Goal: Information Seeking & Learning: Find specific fact

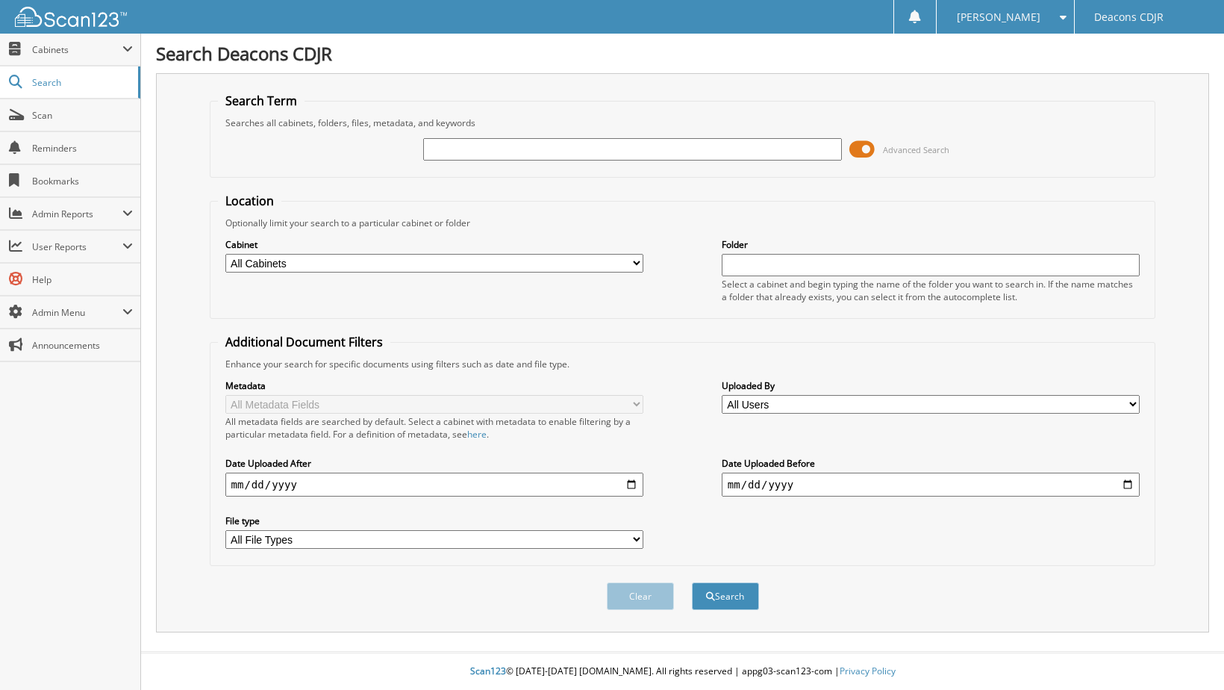
click at [552, 146] on input "text" at bounding box center [632, 149] width 419 height 22
type input "G7217"
click at [355, 262] on select "All Cabinets ACCOUNTS PAYABLE ACCOUNTS RECEIVABLE CAR DEALS DEAD DEALS-CREDIT H…" at bounding box center [434, 263] width 419 height 19
select select "13058"
click at [225, 254] on select "All Cabinets ACCOUNTS PAYABLE ACCOUNTS RECEIVABLE CAR DEALS DEAD DEALS-CREDIT H…" at bounding box center [434, 263] width 419 height 19
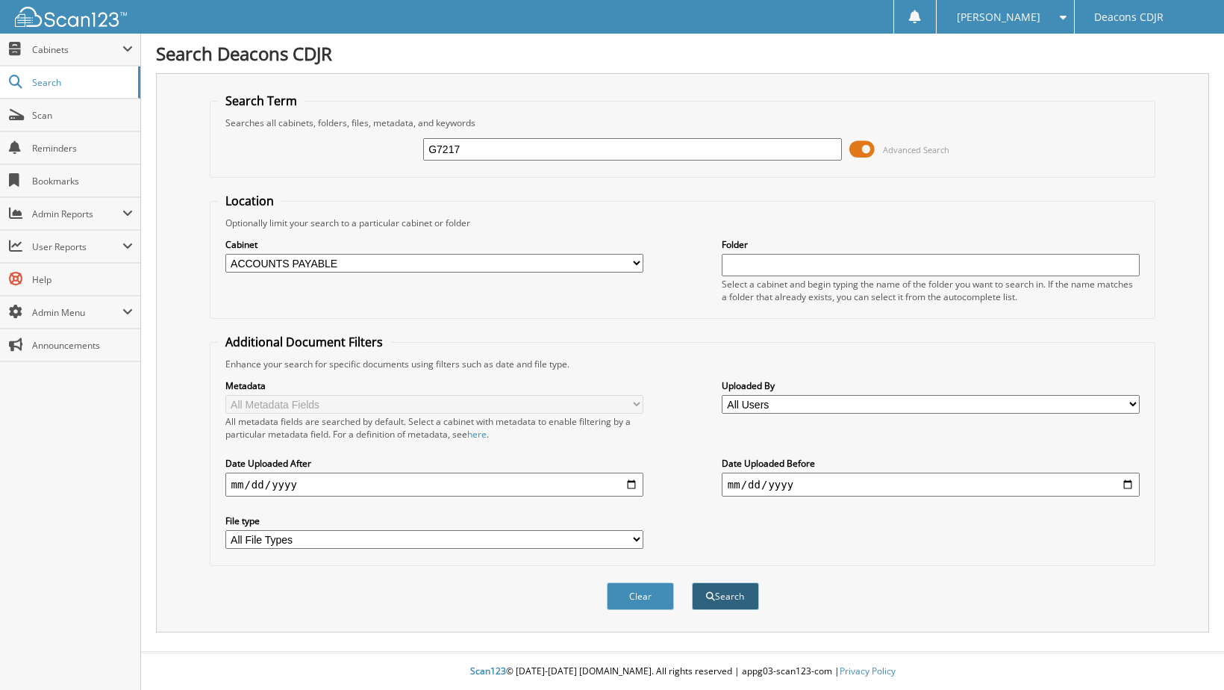
click at [733, 599] on button "Search" at bounding box center [725, 596] width 67 height 28
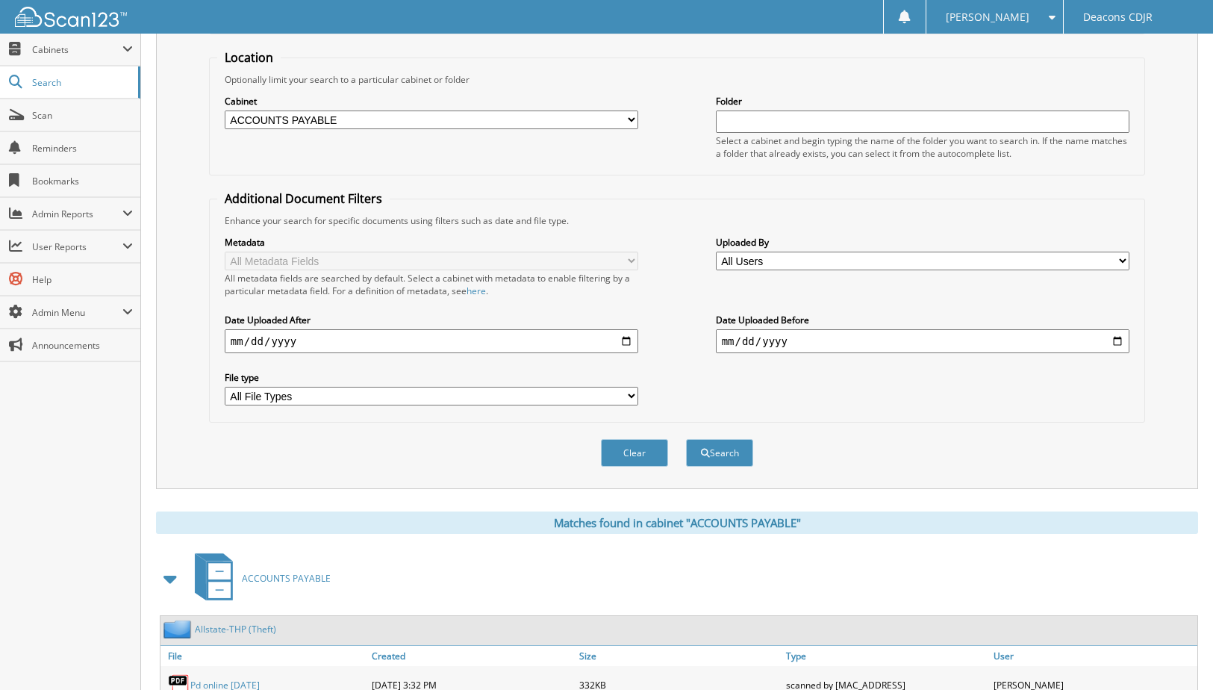
scroll to position [349, 0]
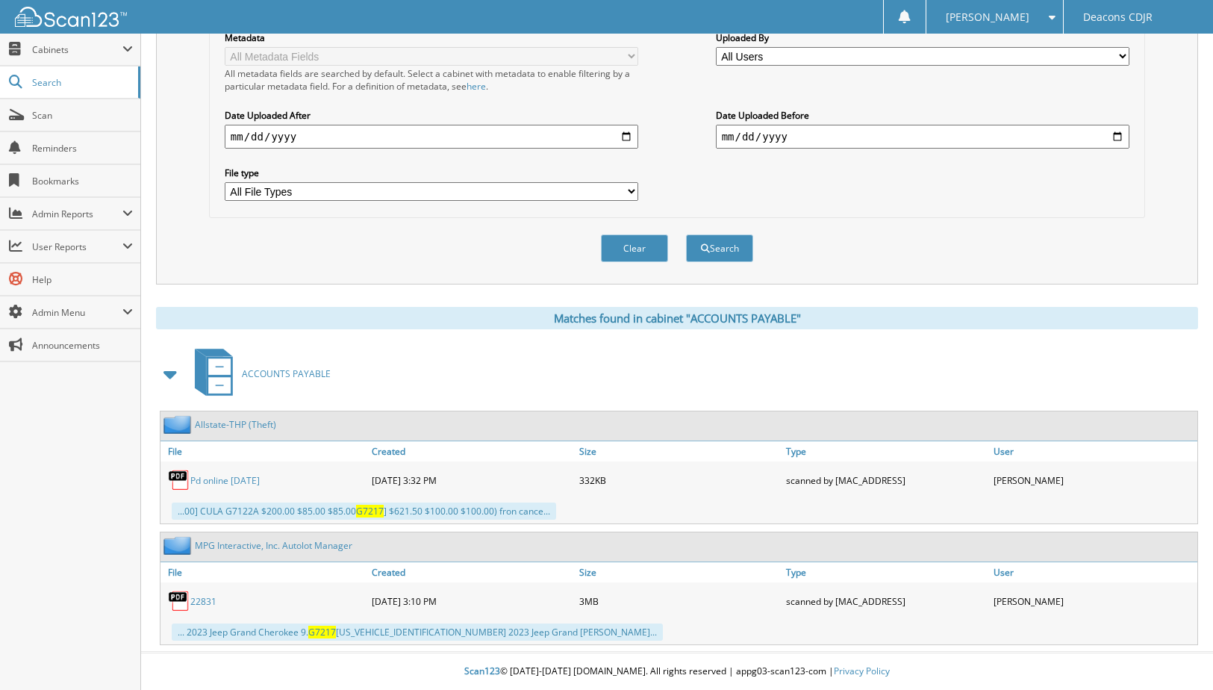
click at [206, 481] on link "Pd online 06/09/23" at bounding box center [224, 480] width 69 height 13
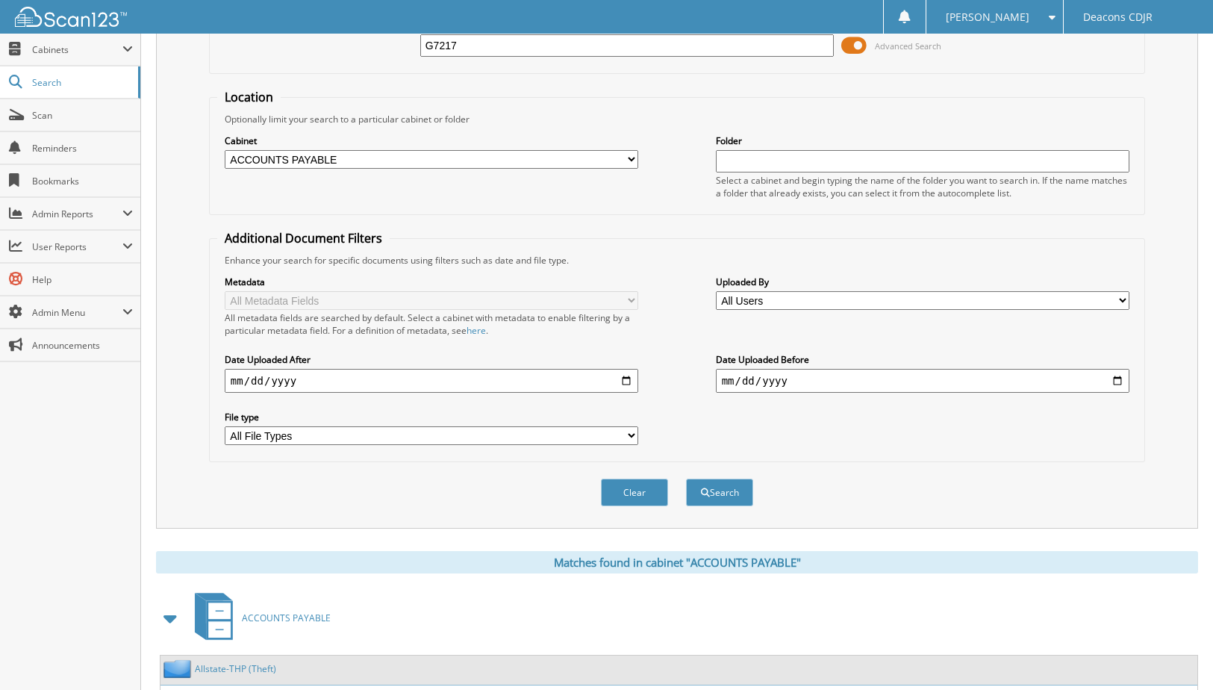
scroll to position [0, 0]
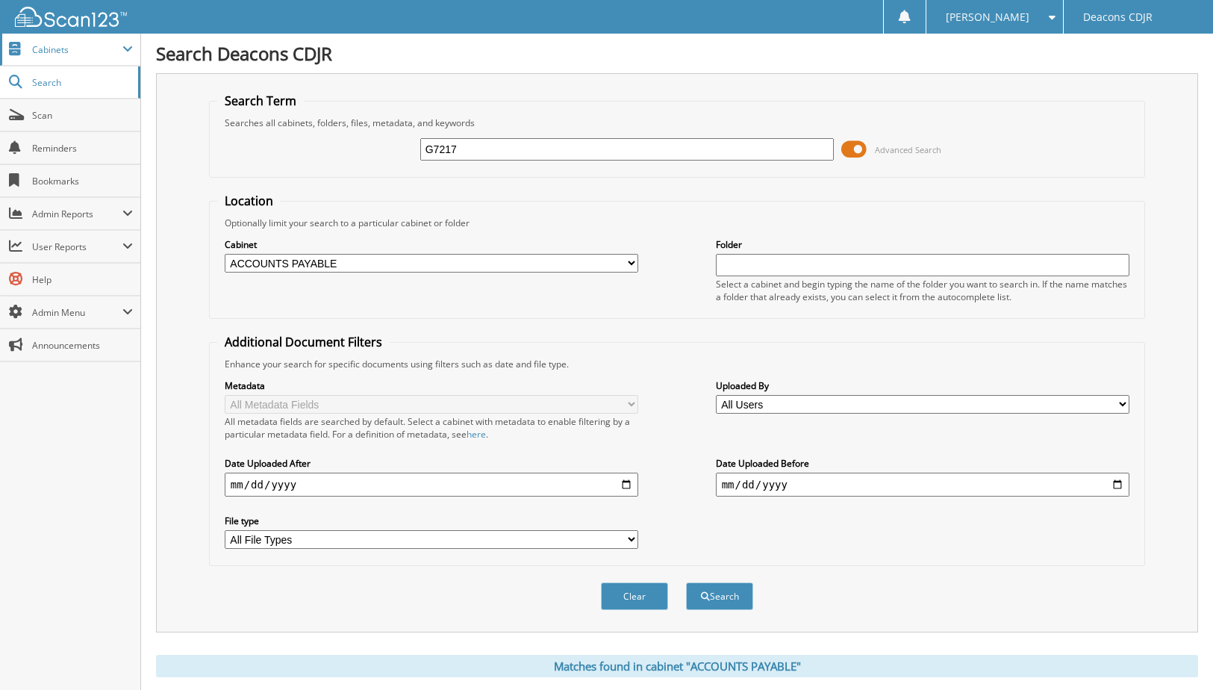
click at [67, 51] on span "Cabinets" at bounding box center [77, 49] width 90 height 13
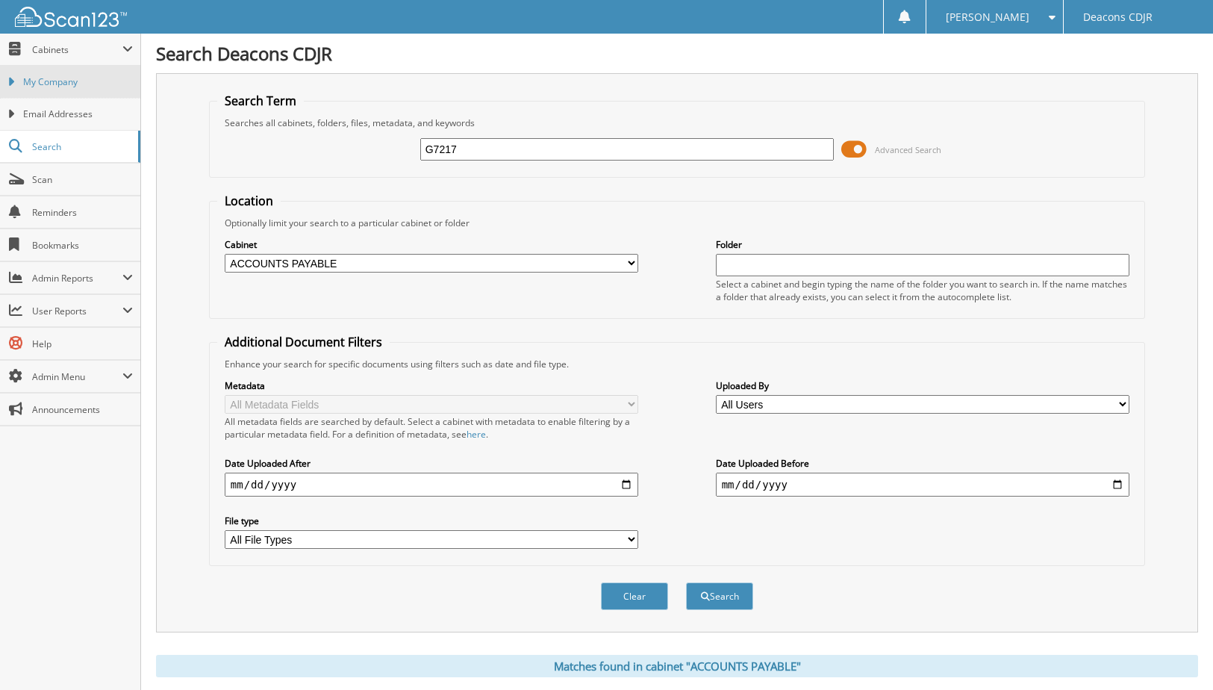
click at [70, 84] on span "My Company" at bounding box center [78, 81] width 110 height 13
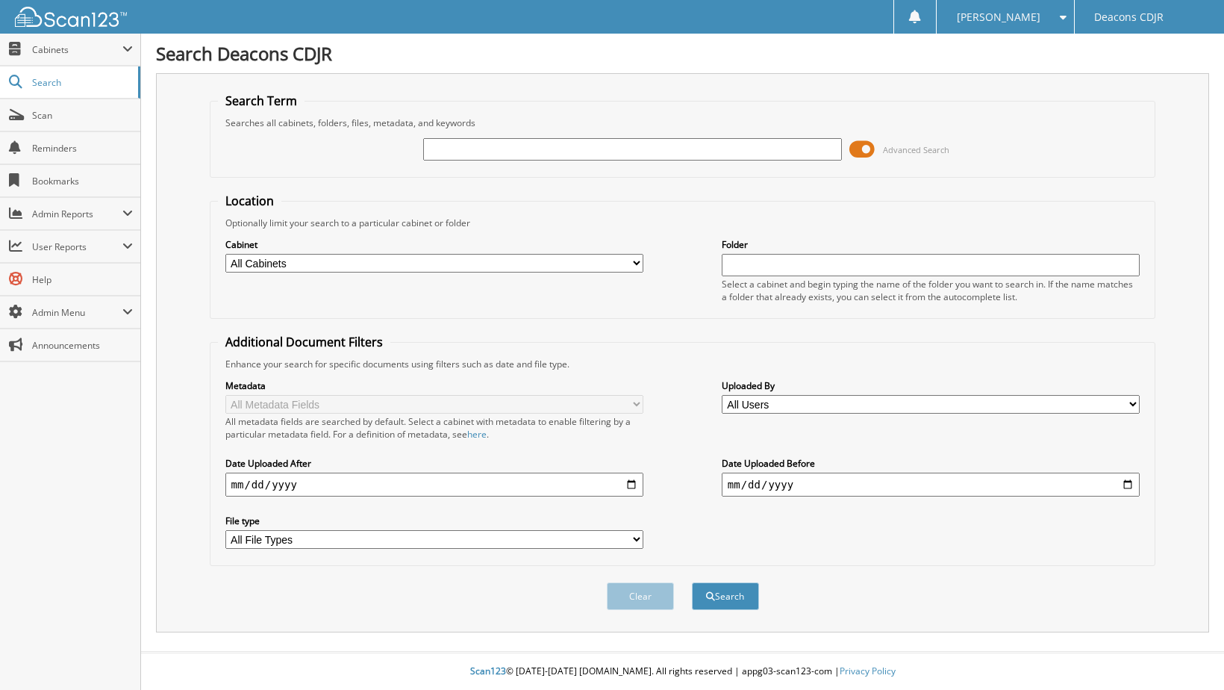
click at [463, 145] on input "text" at bounding box center [632, 149] width 419 height 22
type input "069013"
click at [692, 582] on button "Search" at bounding box center [725, 596] width 67 height 28
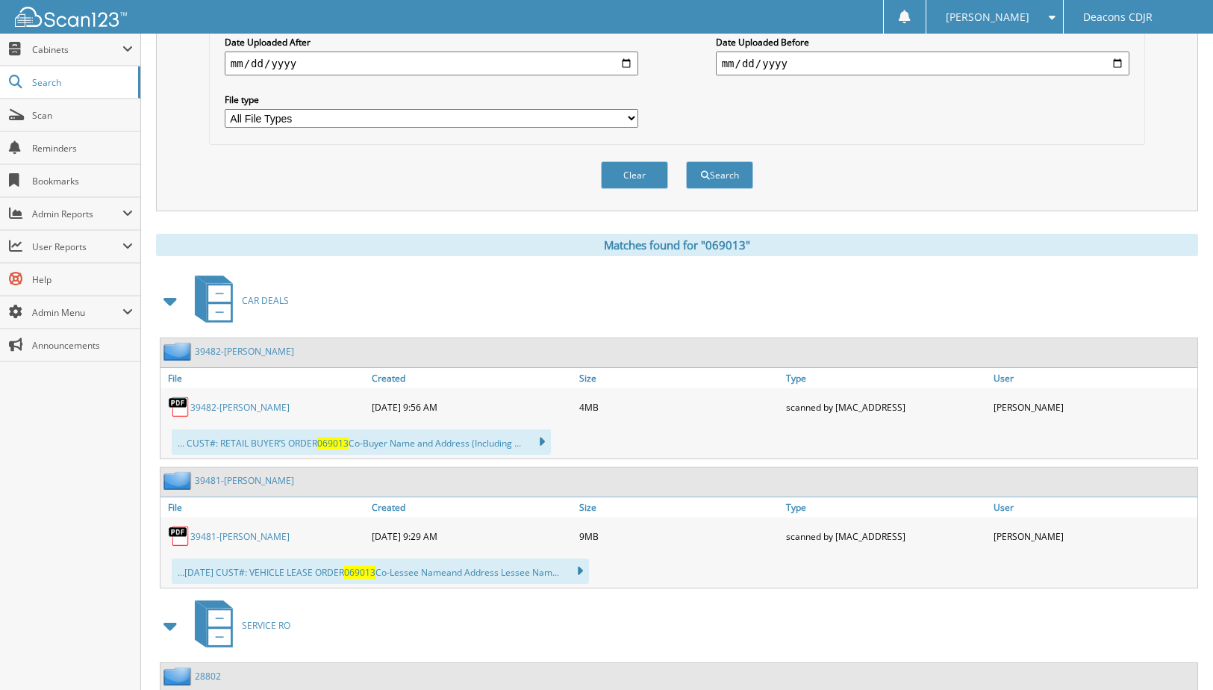
scroll to position [448, 0]
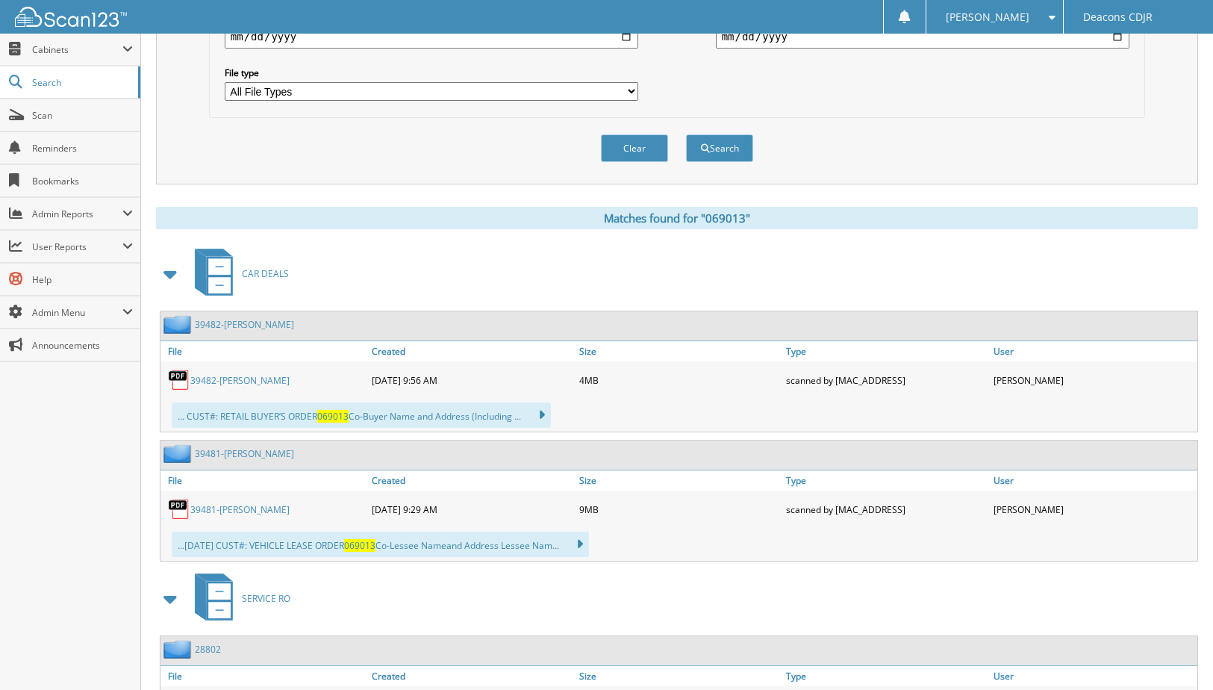
click at [166, 274] on span at bounding box center [171, 274] width 21 height 27
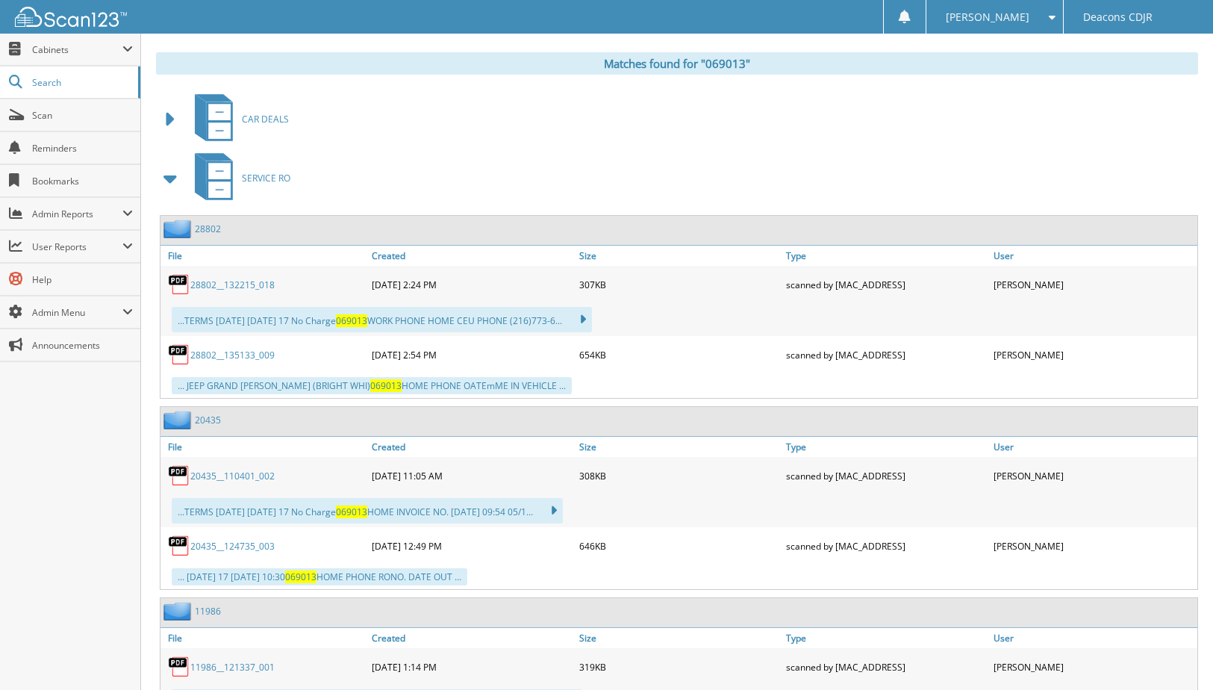
scroll to position [672, 0]
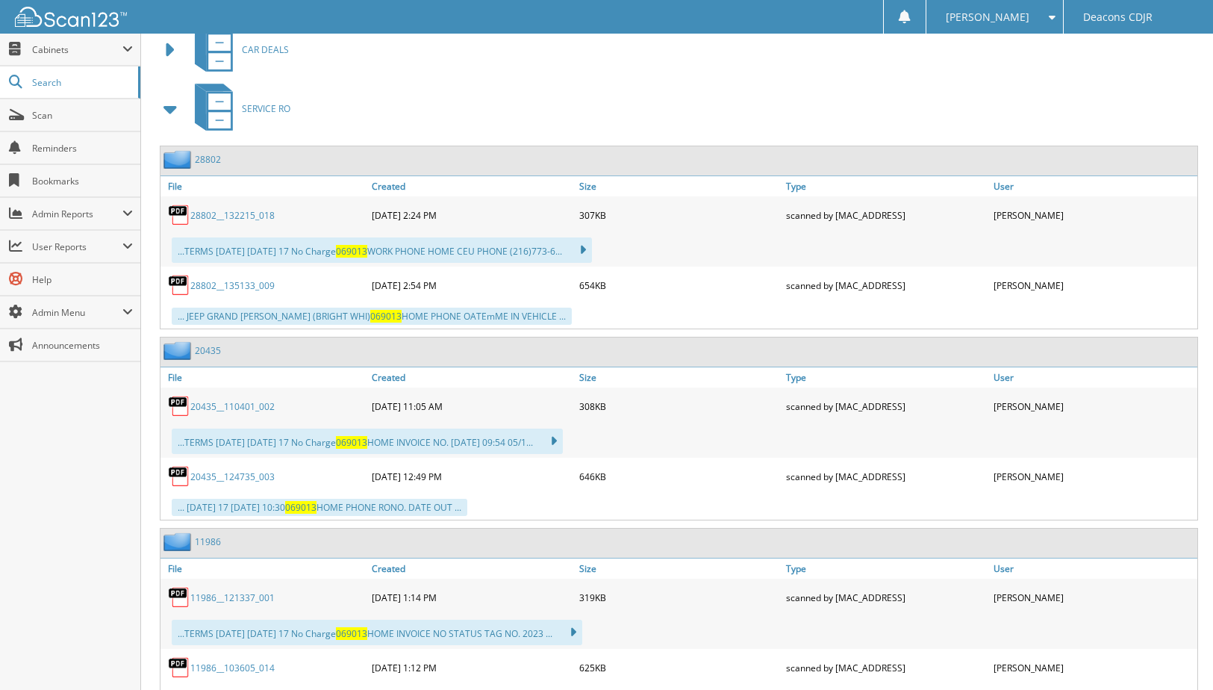
click at [220, 214] on link "28802__132215_018" at bounding box center [232, 215] width 84 height 13
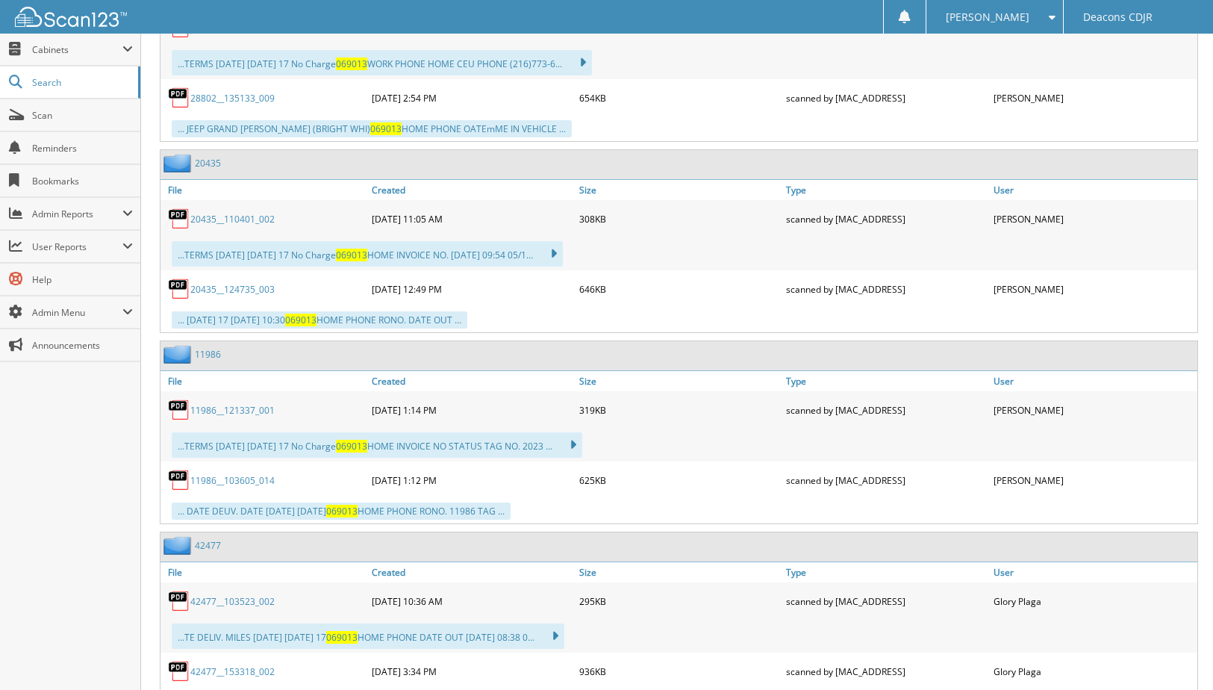
scroll to position [896, 0]
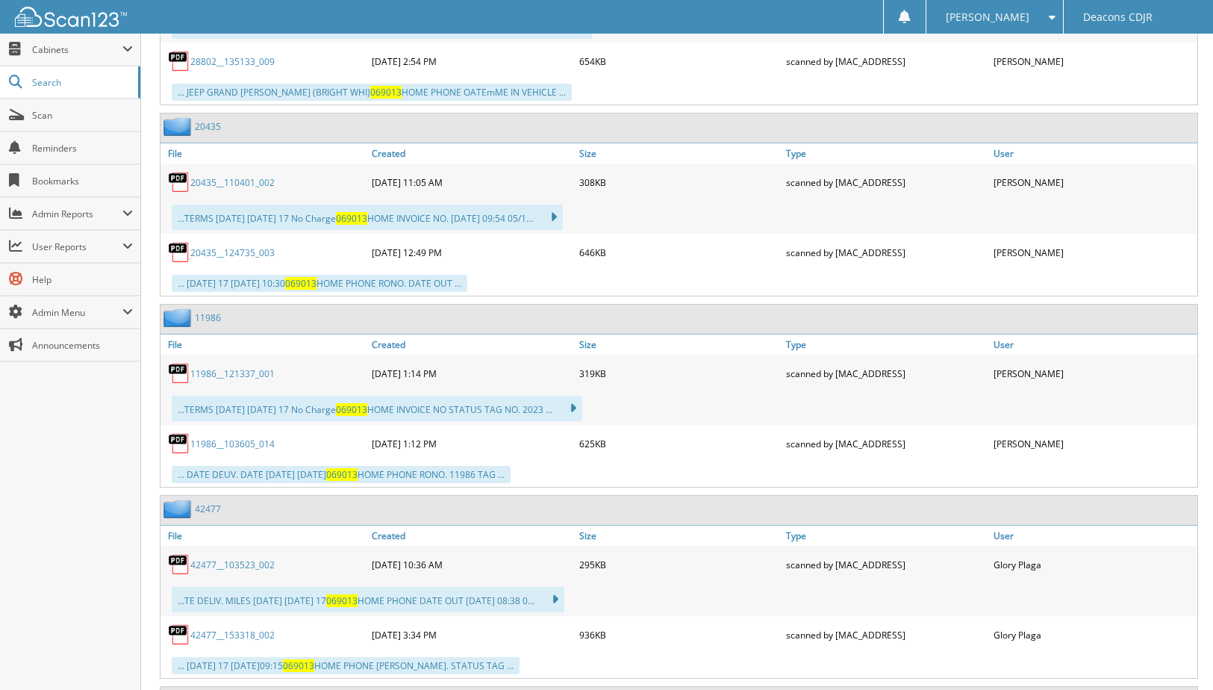
click at [228, 187] on link "20435__110401_002" at bounding box center [232, 182] width 84 height 13
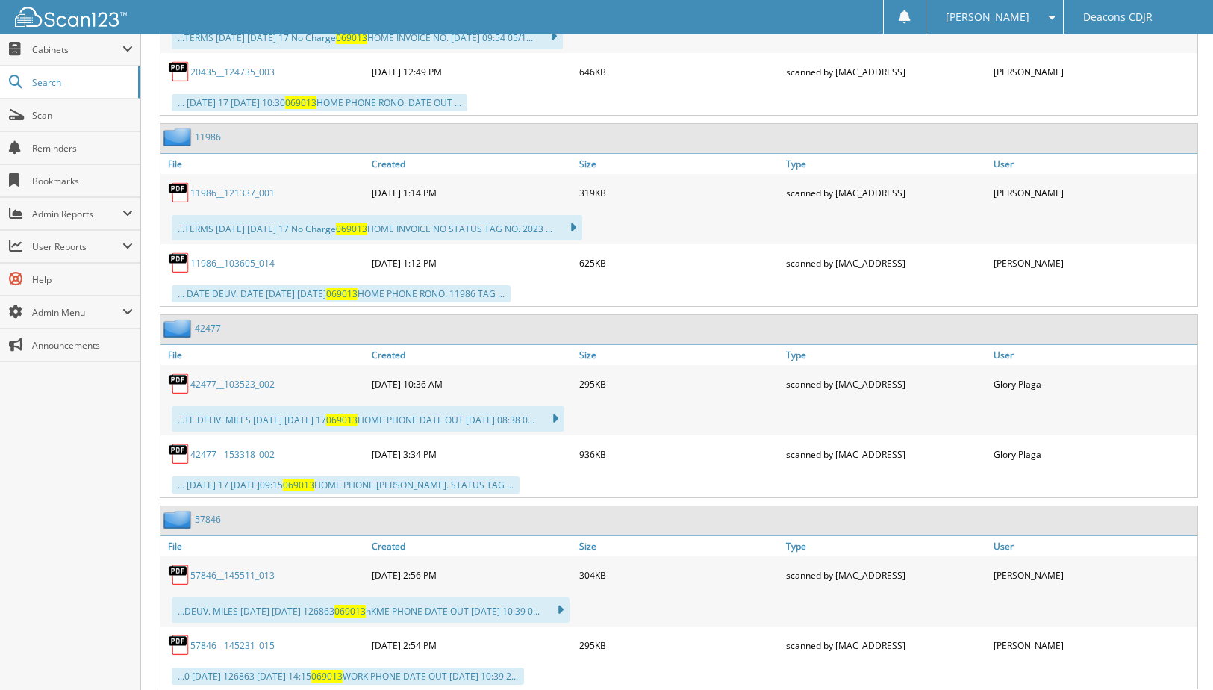
scroll to position [1120, 0]
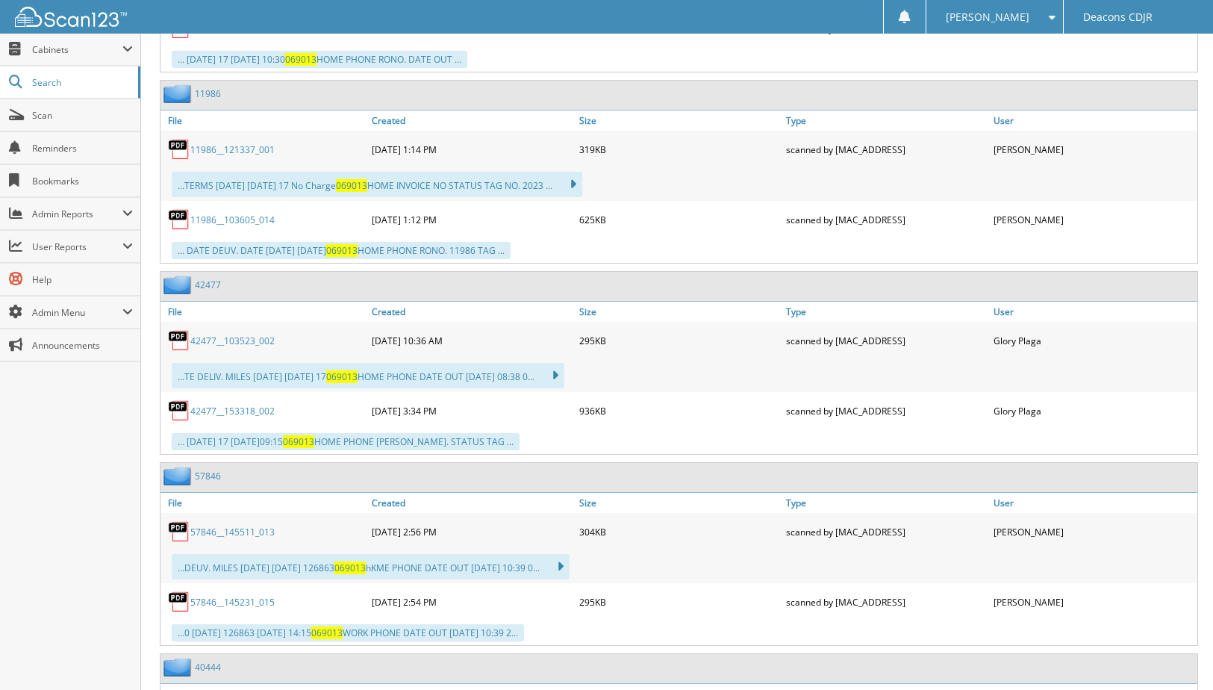
click at [290, 191] on div "...TERMS [DATE] [DATE] 17 No Charge 069013 HOME INVOICE NO STATUS TAG NO. 2023 …" at bounding box center [377, 184] width 411 height 25
click at [224, 146] on link "11986__121337_001" at bounding box center [232, 149] width 84 height 13
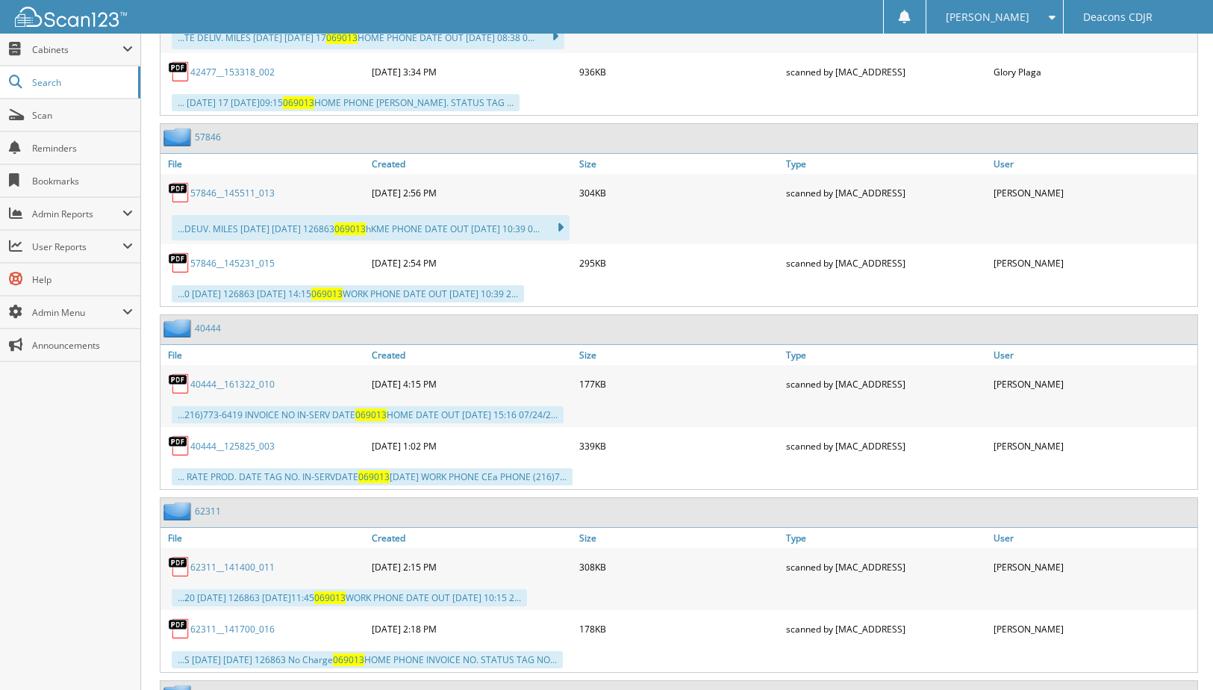
scroll to position [1493, 0]
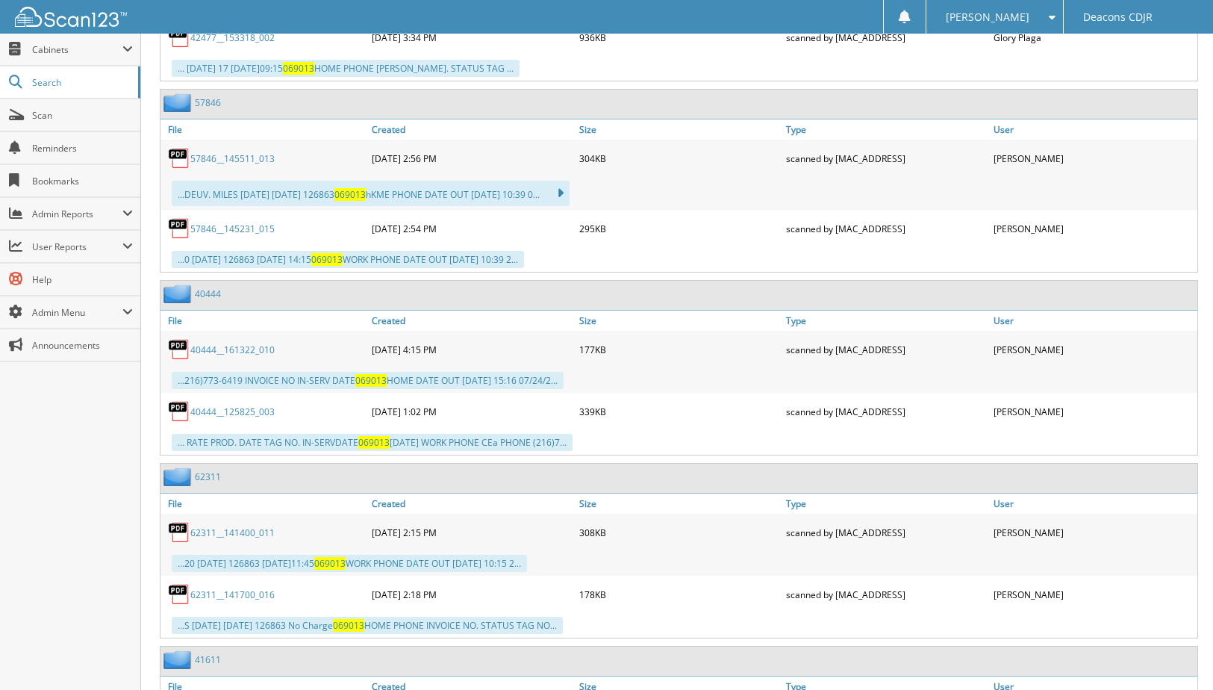
click at [302, 196] on div "...DEUV. MILES [DATE] [DATE][PHONE_NUMBER] 069013 hKME PHONE DATE OUT [DATE] 10…" at bounding box center [371, 193] width 398 height 25
click at [231, 155] on link "57846__145511_013" at bounding box center [232, 158] width 84 height 13
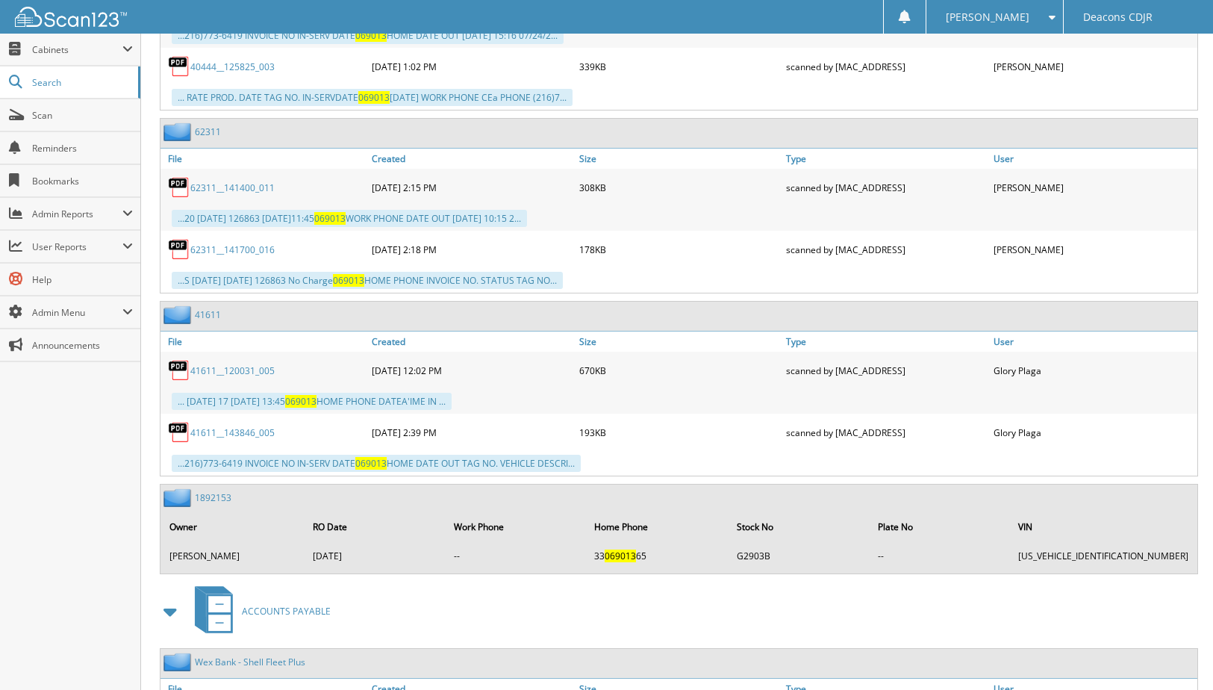
scroll to position [1867, 0]
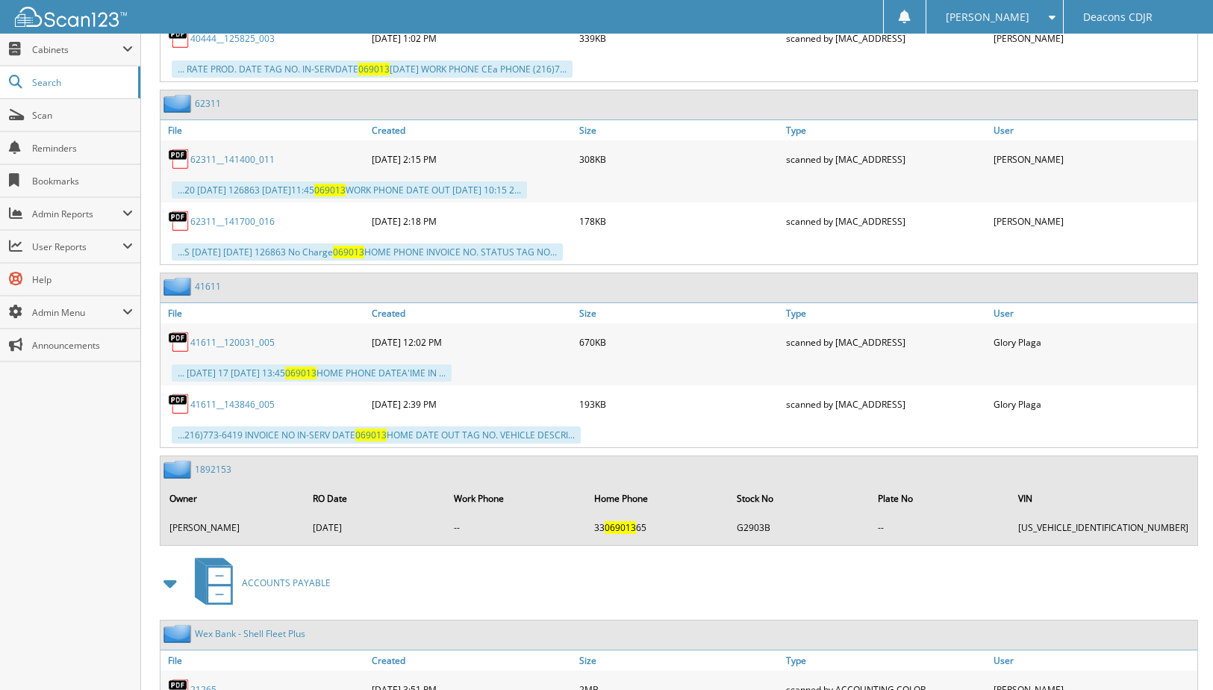
click at [218, 158] on link "62311__141400_011" at bounding box center [232, 159] width 84 height 13
click at [222, 403] on link "41611__143846_005" at bounding box center [232, 404] width 84 height 13
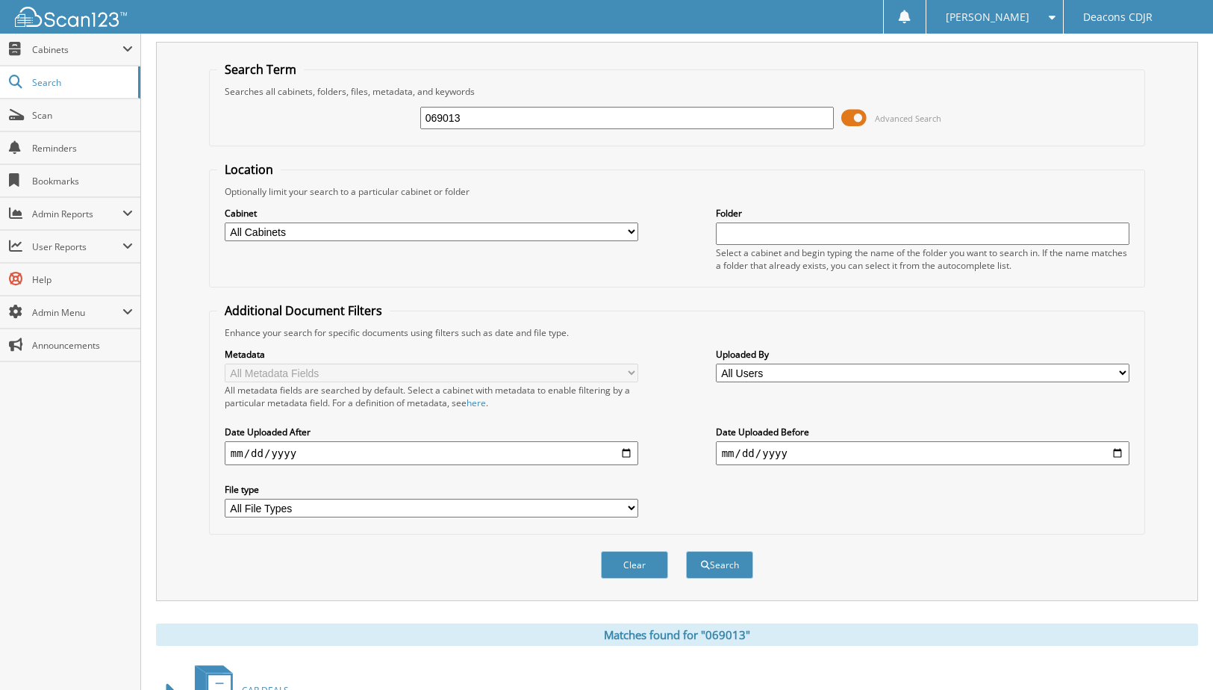
scroll to position [0, 0]
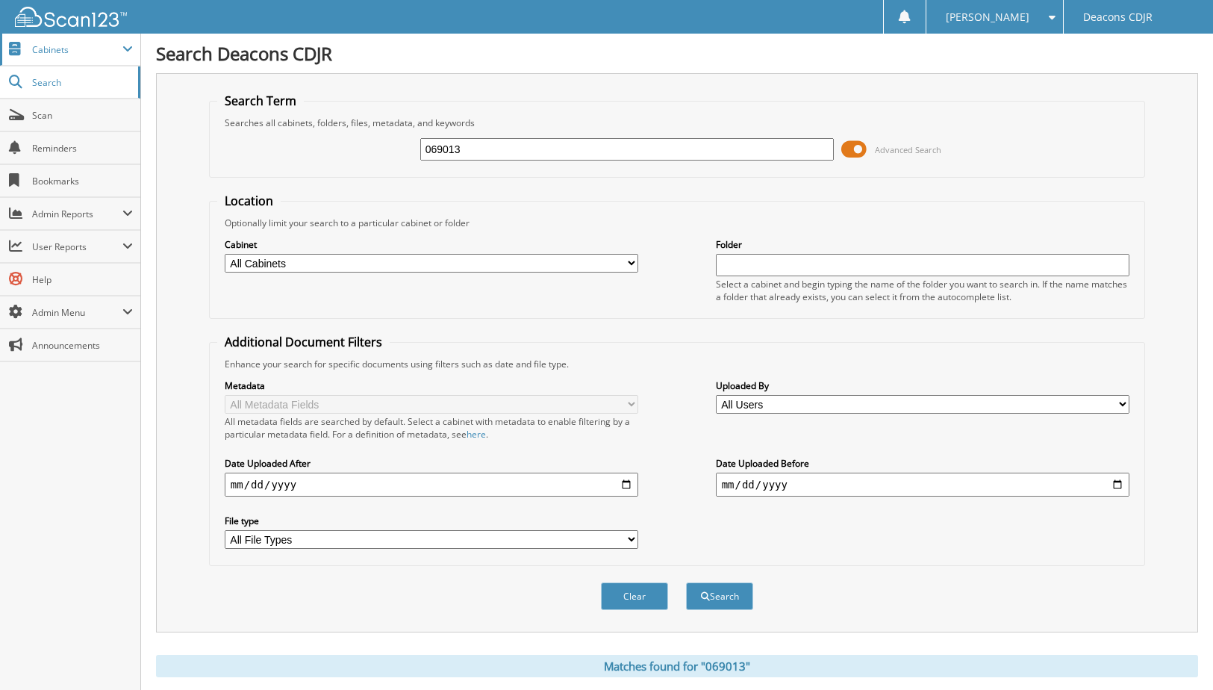
click at [72, 52] on span "Cabinets" at bounding box center [77, 49] width 90 height 13
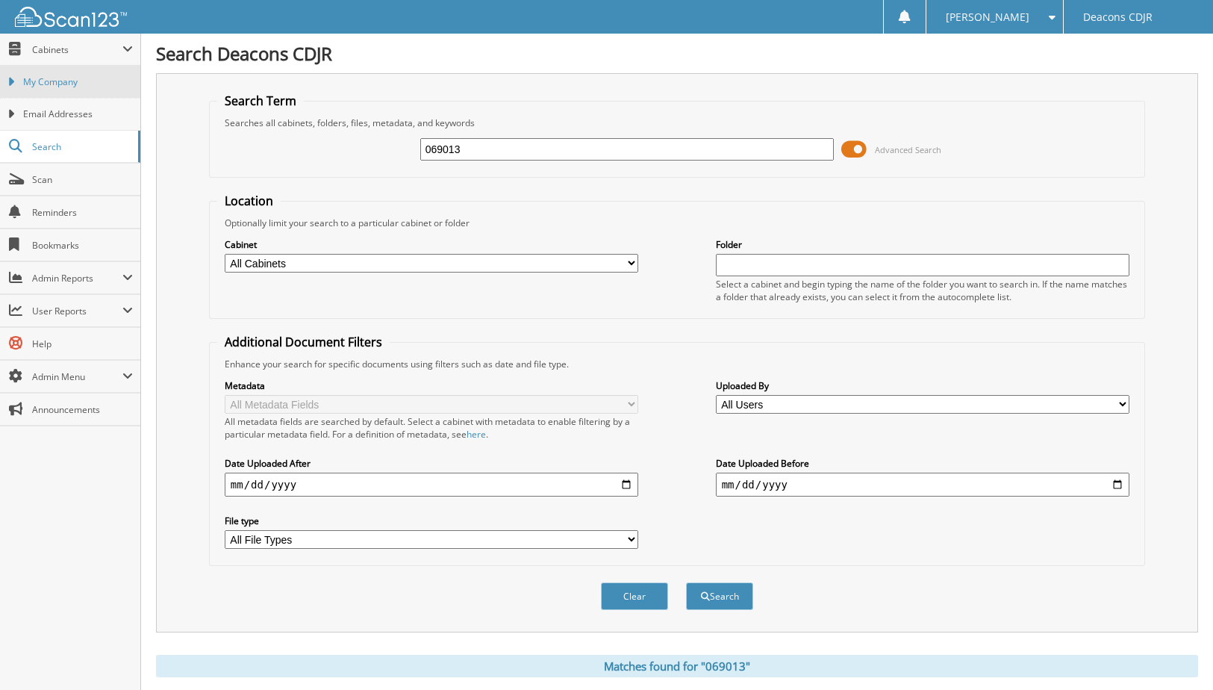
click at [58, 86] on span "My Company" at bounding box center [78, 81] width 110 height 13
